Goal: Information Seeking & Learning: Learn about a topic

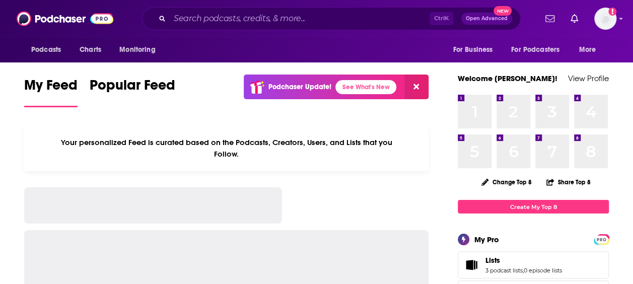
click at [248, 21] on input "Search podcasts, credits, & more..." at bounding box center [300, 19] width 260 height 16
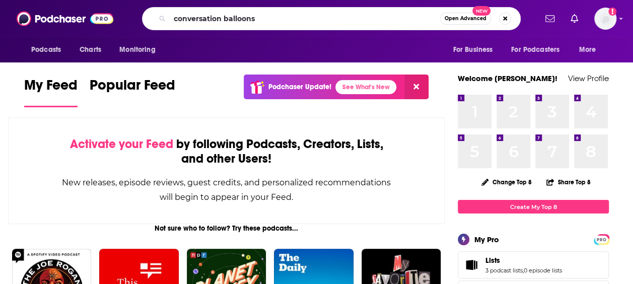
type input "conversation balloons"
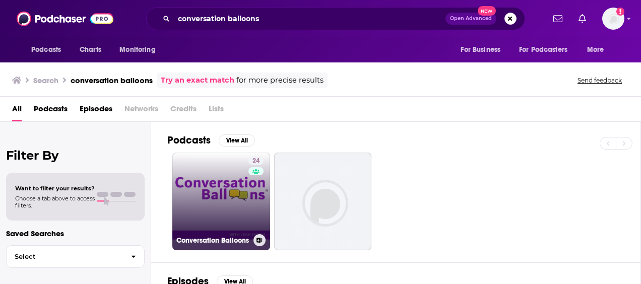
click at [230, 178] on link "24 Conversation Balloons" at bounding box center [221, 202] width 98 height 98
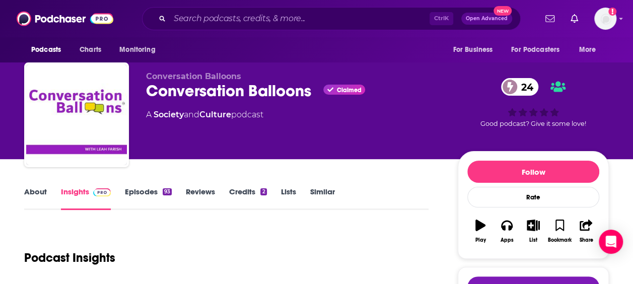
scroll to position [168, 0]
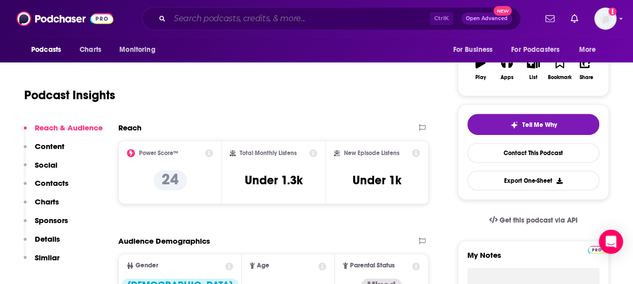
click at [279, 20] on input "Search podcasts, credits, & more..." at bounding box center [300, 19] width 260 height 16
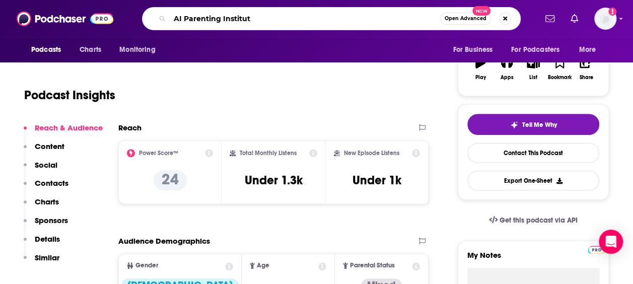
type input "AI Parenting Institute"
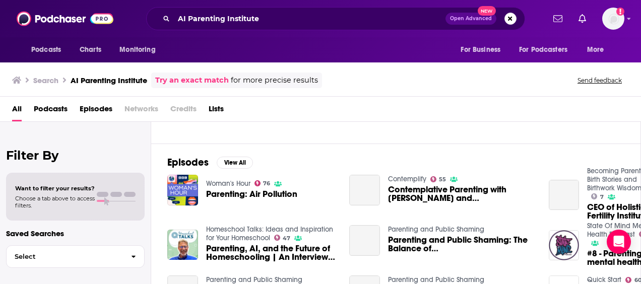
scroll to position [117, 0]
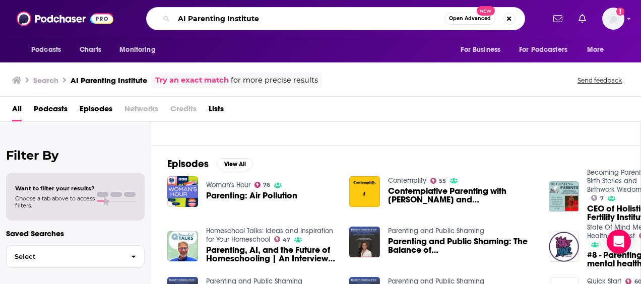
drag, startPoint x: 277, startPoint y: 24, endPoint x: 162, endPoint y: 15, distance: 115.3
click at [162, 15] on div "AI Parenting Institute Open Advanced New" at bounding box center [335, 18] width 379 height 23
type input "CPO Mastery"
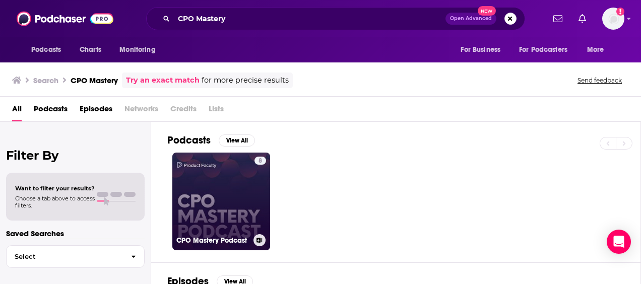
click at [213, 201] on link "8 CPO Mastery Podcast" at bounding box center [221, 202] width 98 height 98
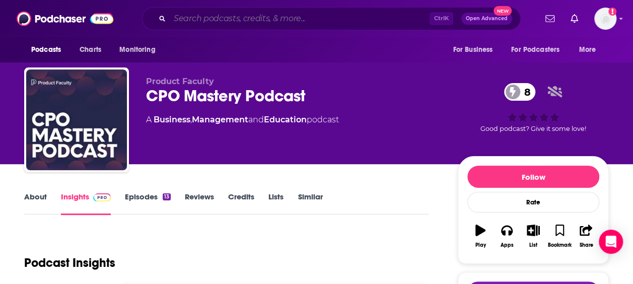
click at [257, 26] on input "Search podcasts, credits, & more..." at bounding box center [300, 19] width 260 height 16
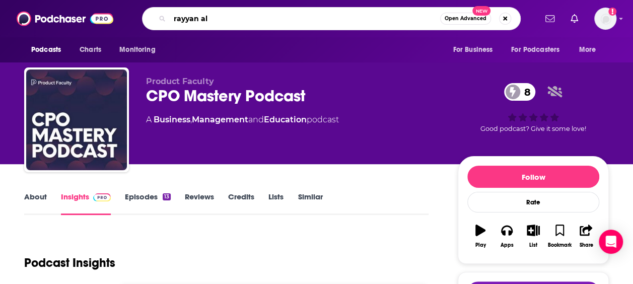
type input "[PERSON_NAME]"
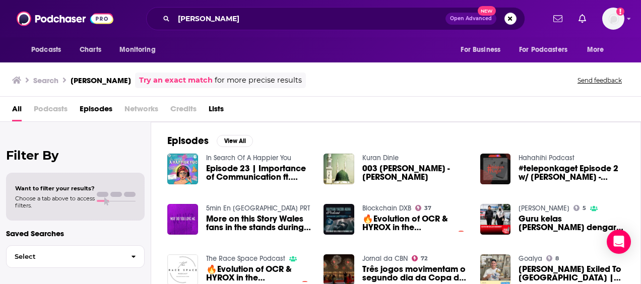
drag, startPoint x: 284, startPoint y: 26, endPoint x: 204, endPoint y: 24, distance: 80.2
click at [204, 24] on div "[PERSON_NAME] Open Advanced New" at bounding box center [335, 18] width 379 height 23
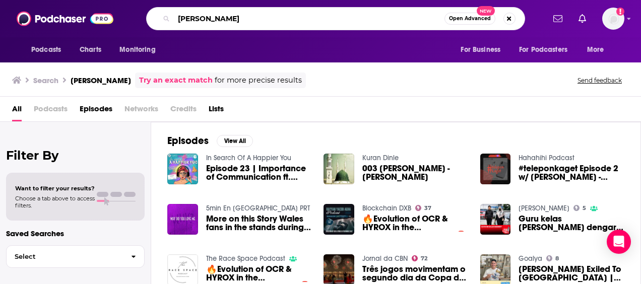
drag, startPoint x: 226, startPoint y: 19, endPoint x: 131, endPoint y: 17, distance: 95.8
click at [131, 17] on div "[PERSON_NAME] Open Advanced New" at bounding box center [335, 18] width 418 height 23
type input "opal"
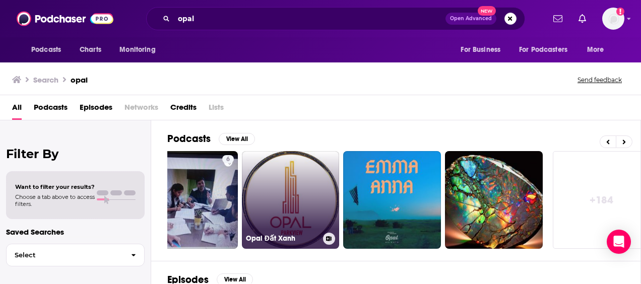
scroll to position [0, 452]
